Goal: Information Seeking & Learning: Find specific fact

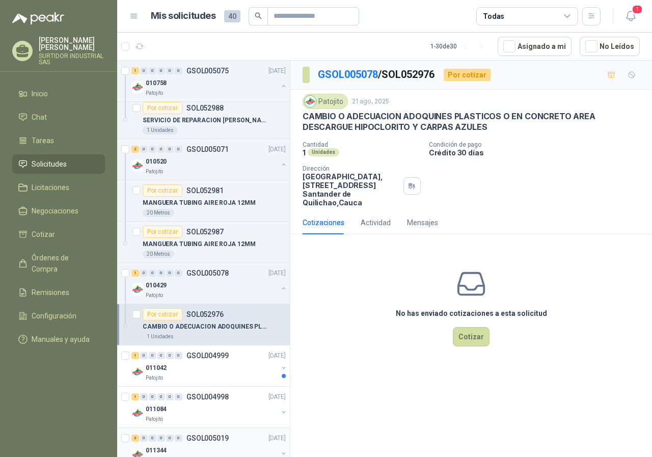
scroll to position [153, 0]
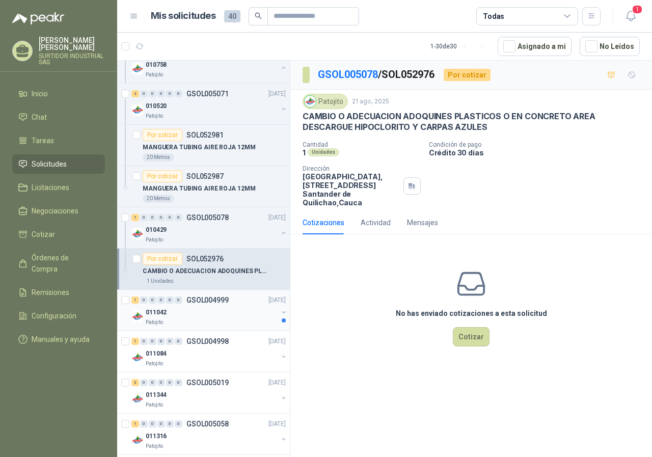
click at [200, 310] on div "011042" at bounding box center [212, 312] width 132 height 12
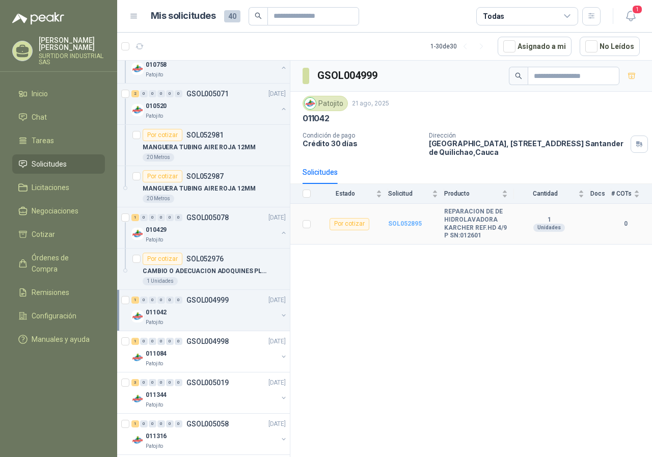
click at [414, 221] on b "SOL052895" at bounding box center [405, 223] width 34 height 7
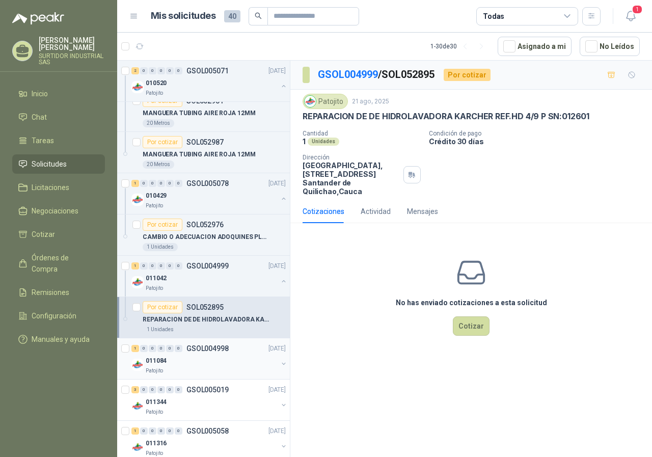
scroll to position [204, 0]
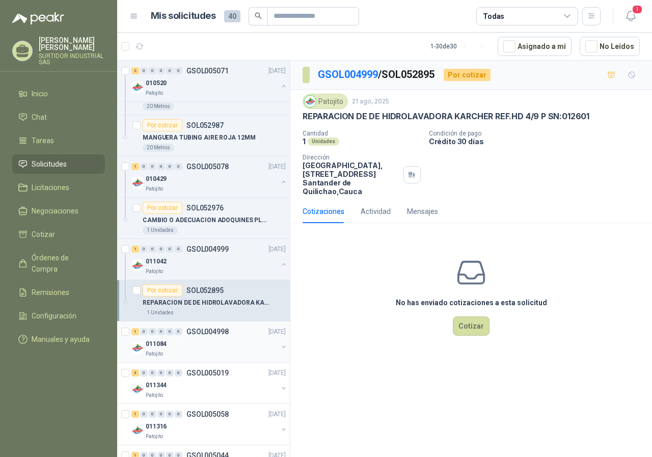
click at [219, 331] on p "GSOL004998" at bounding box center [207, 331] width 42 height 7
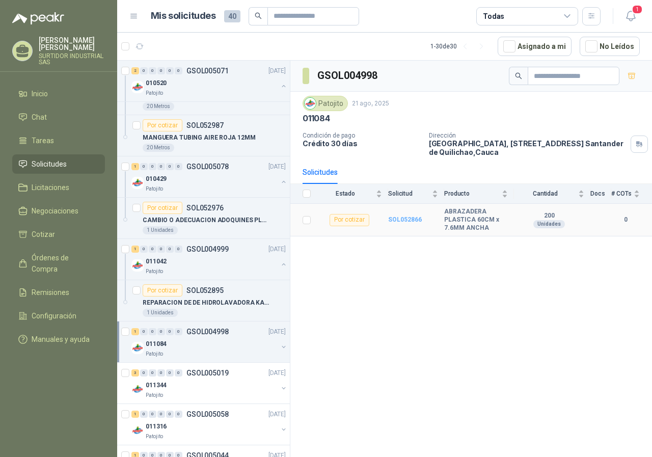
click at [409, 220] on b "SOL052866" at bounding box center [405, 219] width 34 height 7
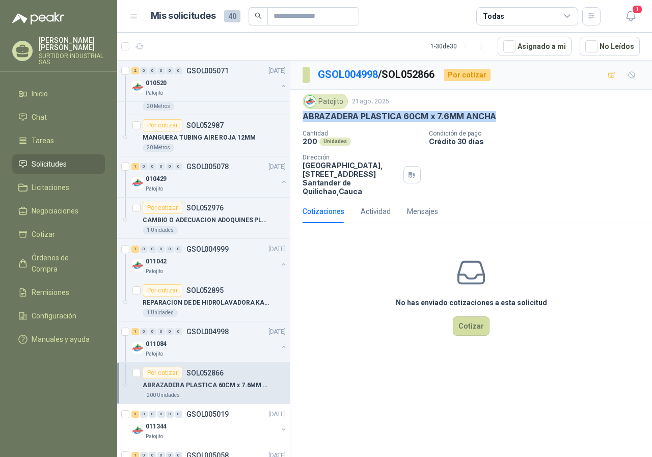
drag, startPoint x: 301, startPoint y: 113, endPoint x: 504, endPoint y: 124, distance: 202.9
click at [504, 124] on div "Patojito [DATE] ABRAZADERA PLASTICA 60CM x 7.6MM ANCHA Cantidad 200 Unidades Co…" at bounding box center [470, 145] width 361 height 110
copy p "ABRAZADERA PLASTICA 60CM x 7.6MM ANCHA"
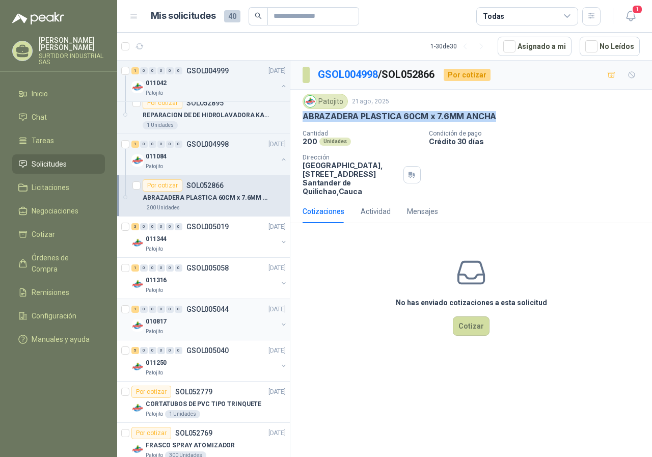
scroll to position [407, 0]
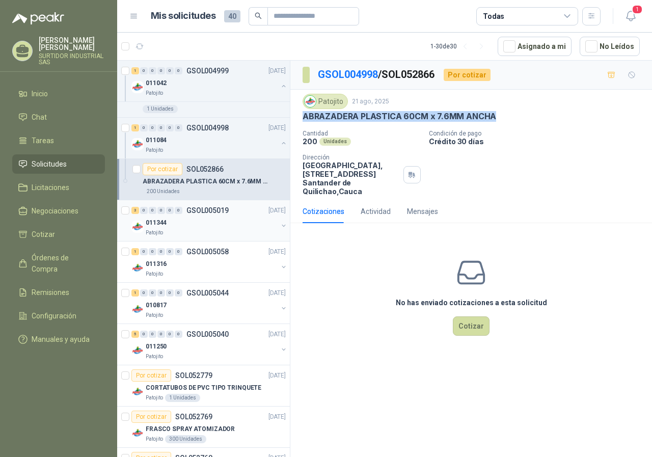
click at [215, 226] on div "011344" at bounding box center [212, 222] width 132 height 12
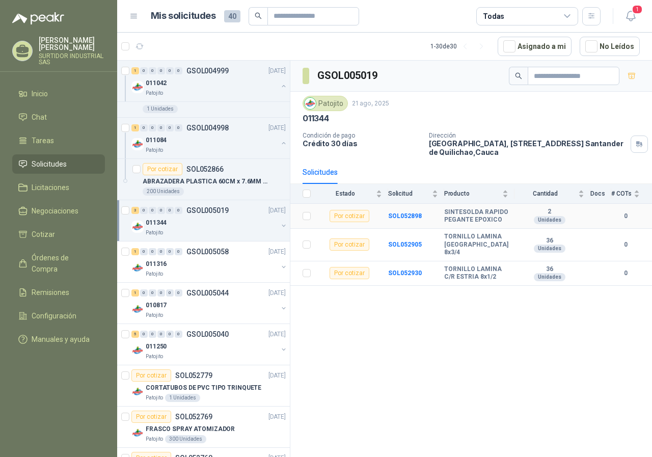
click at [405, 219] on td "SOL052898" at bounding box center [416, 216] width 56 height 25
click at [411, 216] on b "SOL052898" at bounding box center [405, 215] width 34 height 7
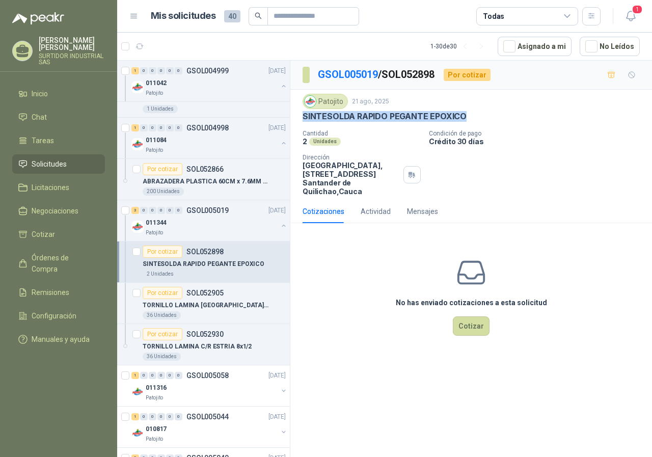
drag, startPoint x: 301, startPoint y: 115, endPoint x: 485, endPoint y: 120, distance: 183.9
click at [485, 120] on div "Patojito [DATE] SINTESOLDA RAPIDO PEGANTE EPOXICO Cantidad 2 Unidades Condición…" at bounding box center [470, 145] width 361 height 110
copy p "SINTESOLDA RAPIDO PEGANTE EPOXICO"
click at [158, 220] on p "011344" at bounding box center [156, 223] width 21 height 10
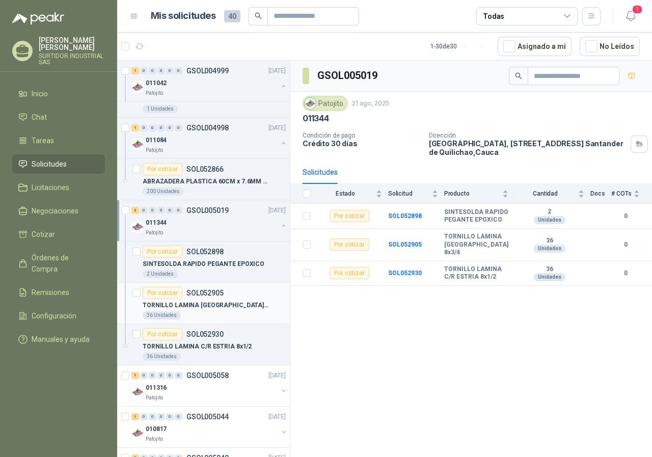
click at [174, 298] on div "Por cotizar" at bounding box center [163, 293] width 40 height 12
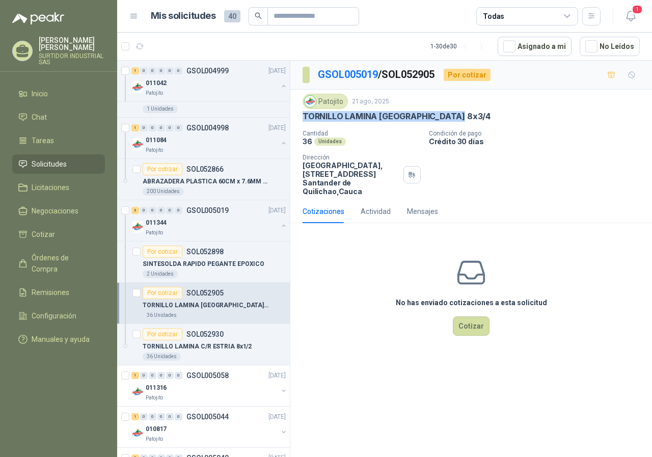
drag, startPoint x: 324, startPoint y: 120, endPoint x: 469, endPoint y: 121, distance: 144.6
click at [469, 121] on div "Patojito [DATE] TORNILLO LAMINA [GEOGRAPHIC_DATA] 8x3/4 Cantidad 36 Unidades Co…" at bounding box center [470, 145] width 361 height 110
copy p "TORNILLO LAMINA [GEOGRAPHIC_DATA] 8x3/4"
click at [195, 348] on p "TORNILLO LAMINA C/R ESTRIA 8x1/2" at bounding box center [197, 347] width 109 height 10
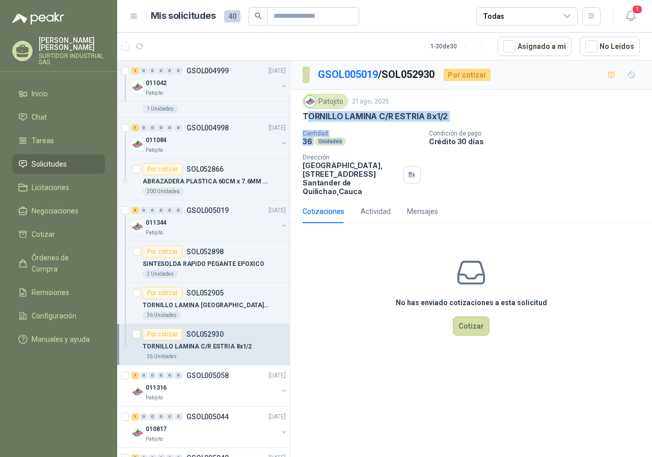
drag, startPoint x: 305, startPoint y: 120, endPoint x: 427, endPoint y: 126, distance: 122.4
click at [427, 126] on div "Patojito [DATE] TORNILLO LAMINA C/R ESTRIA 8x1/2 Cantidad 36 Unidades Condición…" at bounding box center [470, 145] width 337 height 102
click at [359, 113] on p "TORNILLO LAMINA C/R ESTRIA 8x1/2" at bounding box center [374, 116] width 145 height 11
drag, startPoint x: 300, startPoint y: 115, endPoint x: 464, endPoint y: 118, distance: 164.0
click at [464, 118] on div "Patojito [DATE] TORNILLO LAMINA C/R ESTRIA 8x1/2 Cantidad 36 Unidades Condición…" at bounding box center [470, 145] width 361 height 110
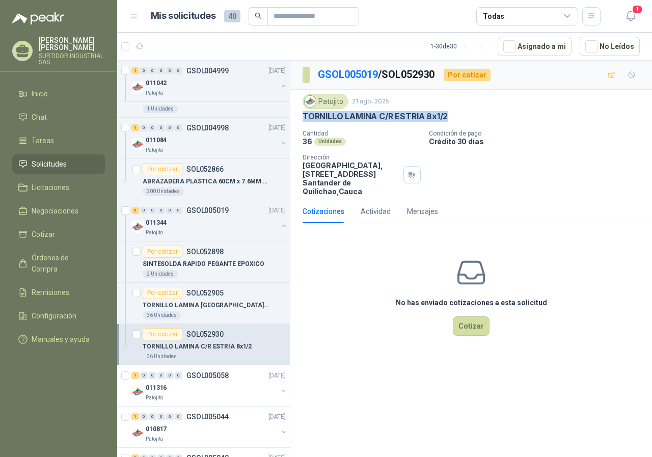
copy p "TORNILLO LAMINA C/R ESTRIA 8x1/2"
